Goal: Information Seeking & Learning: Learn about a topic

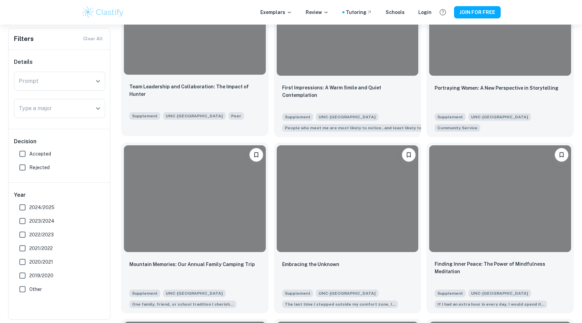
scroll to position [214, 0]
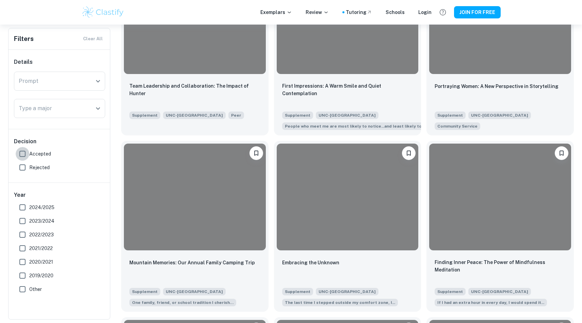
click at [21, 152] on input "Accepted" at bounding box center [23, 154] width 14 height 14
checkbox input "true"
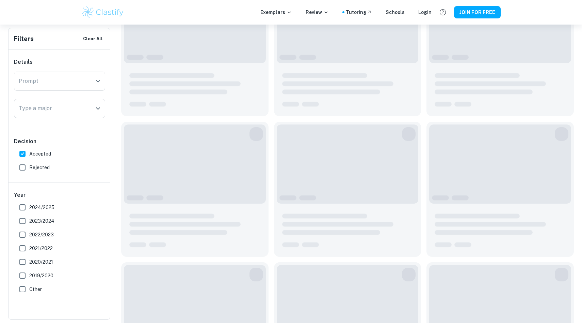
scroll to position [231, 0]
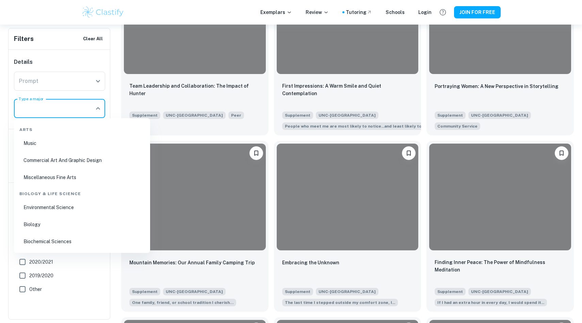
click at [72, 104] on input "Type a major" at bounding box center [54, 108] width 75 height 13
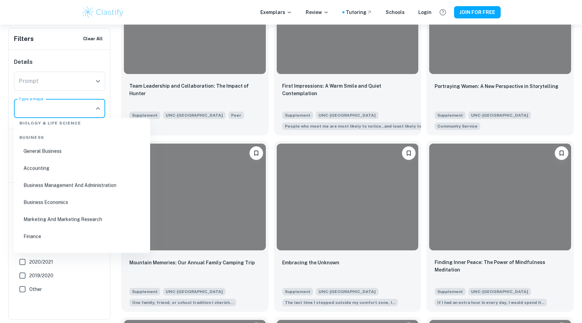
scroll to position [177, 0]
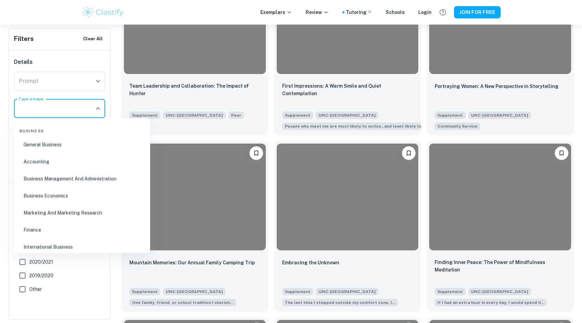
click at [64, 181] on li "Business Management And Administration" at bounding box center [82, 179] width 131 height 16
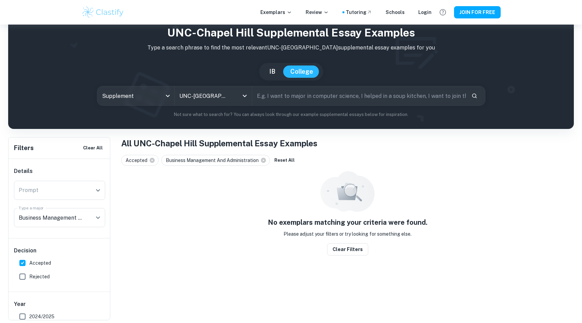
scroll to position [25, 0]
click at [50, 216] on input "Type a major" at bounding box center [50, 217] width 66 height 13
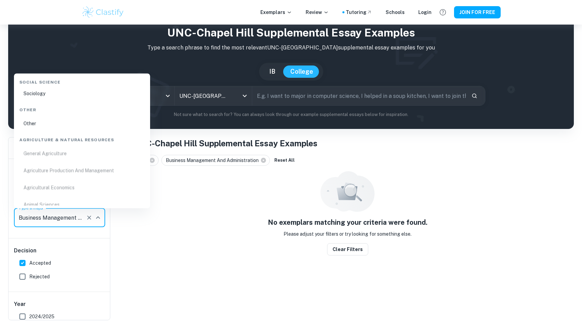
scroll to position [1013, 0]
click at [90, 217] on icon "Clear" at bounding box center [89, 217] width 7 height 7
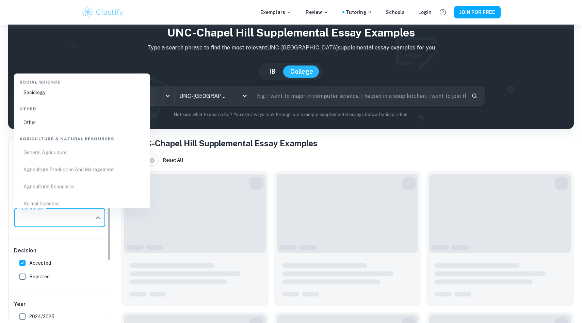
scroll to position [0, 0]
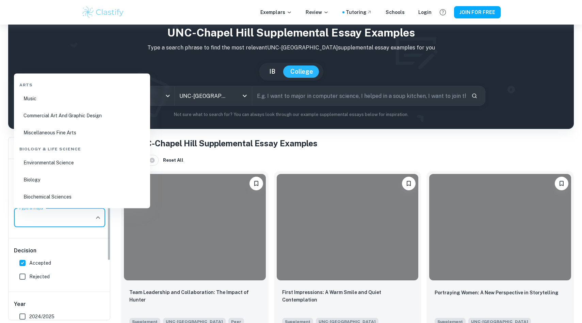
click at [74, 251] on h6 "Decision" at bounding box center [59, 250] width 91 height 8
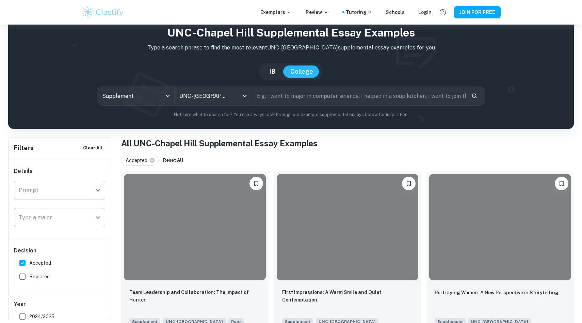
click at [82, 190] on input "Prompt" at bounding box center [54, 190] width 75 height 13
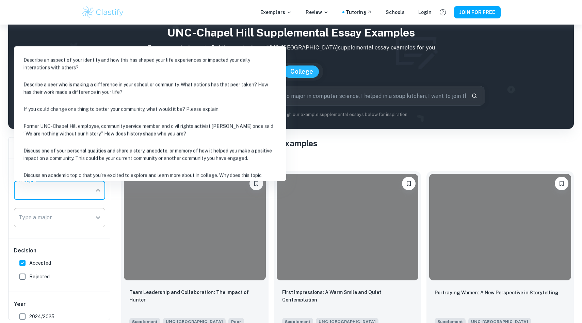
scroll to position [85, 0]
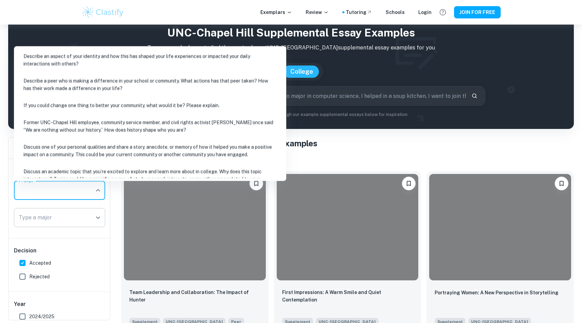
click at [102, 147] on li "Discuss one of your personal qualities and share a story, anecdote, or memory o…" at bounding box center [150, 150] width 267 height 23
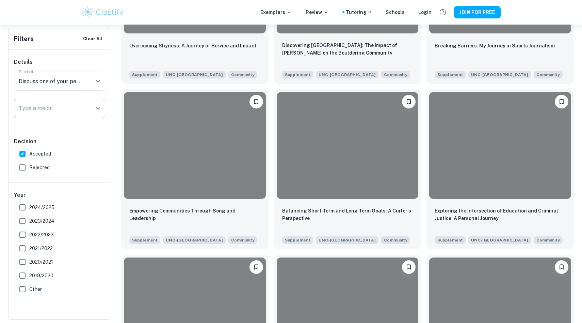
scroll to position [271, 0]
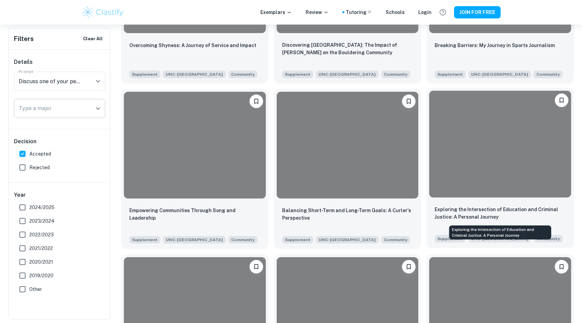
click at [477, 209] on p "Exploring the Intersection of Education and Criminal Justice: A Personal Journey" at bounding box center [500, 212] width 131 height 15
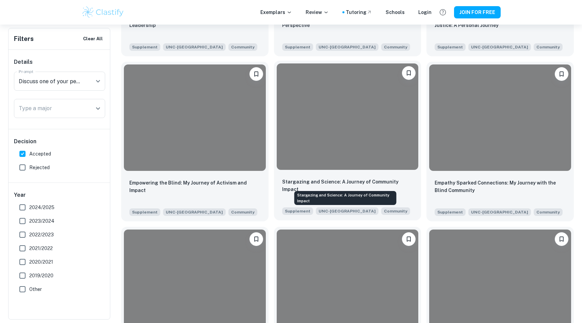
scroll to position [528, 0]
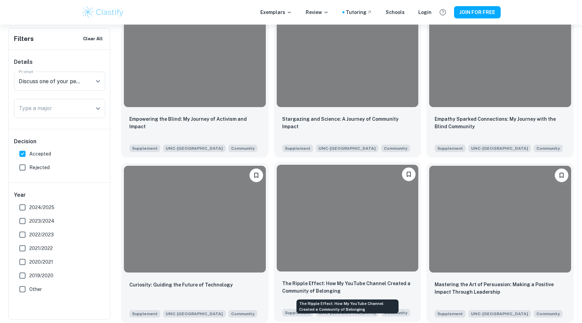
click at [346, 287] on p "The Ripple Effect: How My YouTube Channel Created a Community of Belonging" at bounding box center [347, 286] width 131 height 15
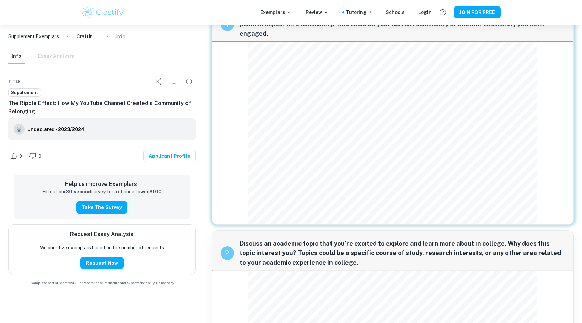
scroll to position [34, 0]
